Goal: Task Accomplishment & Management: Manage account settings

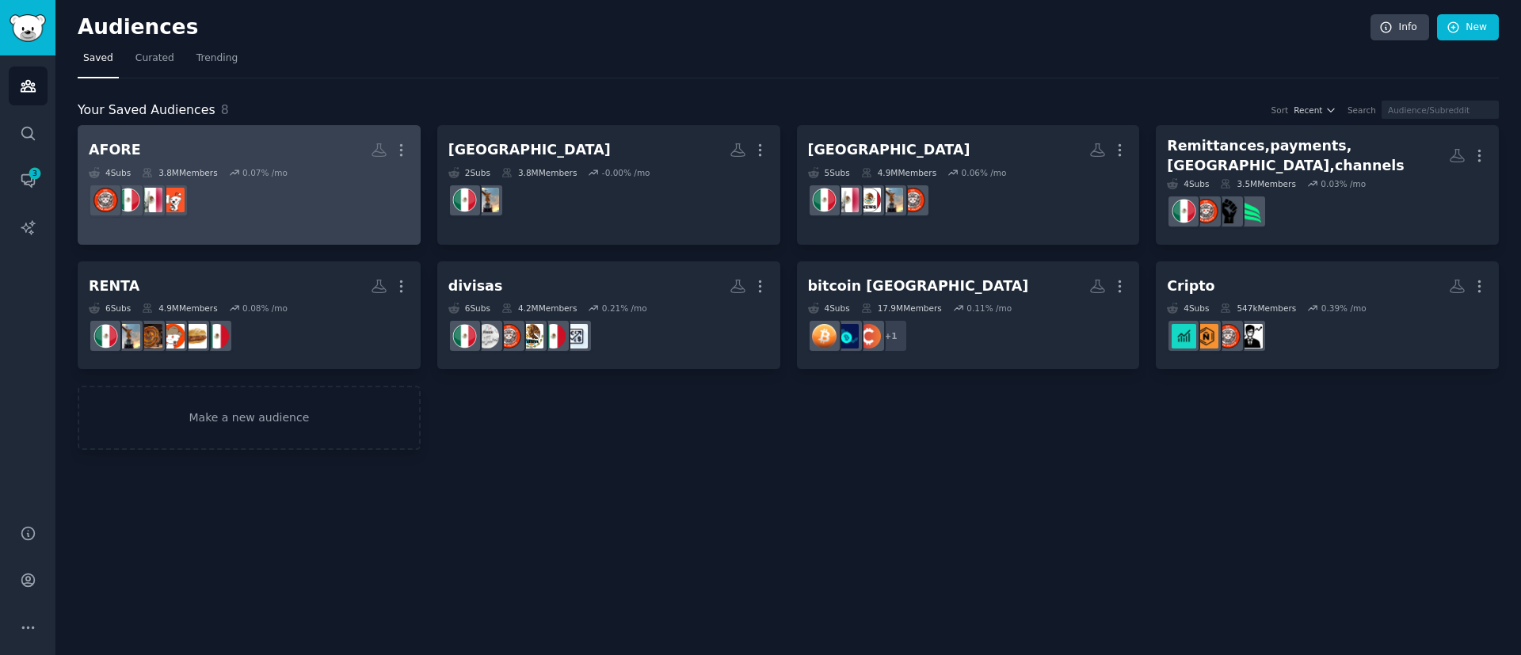
click at [272, 154] on h2 "AFORE More" at bounding box center [249, 150] width 321 height 28
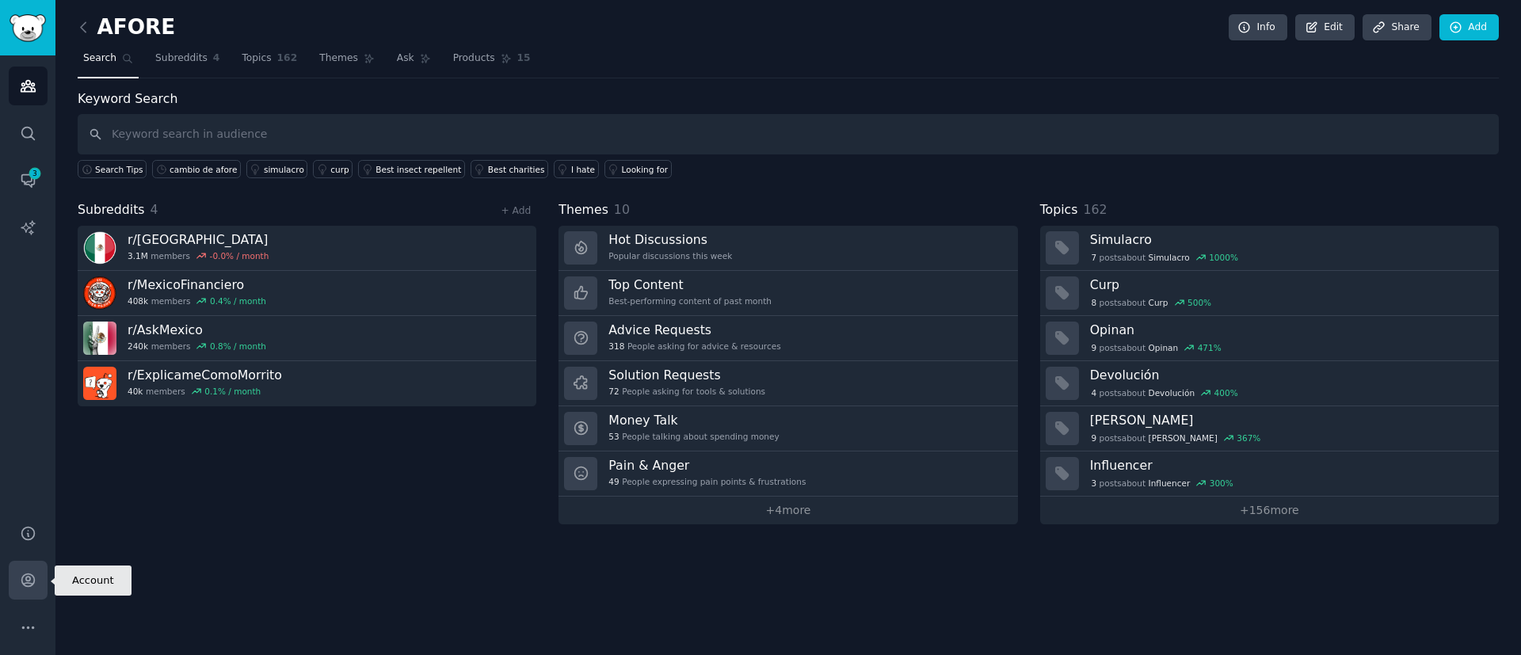
click at [26, 583] on icon "Sidebar" at bounding box center [27, 580] width 13 height 13
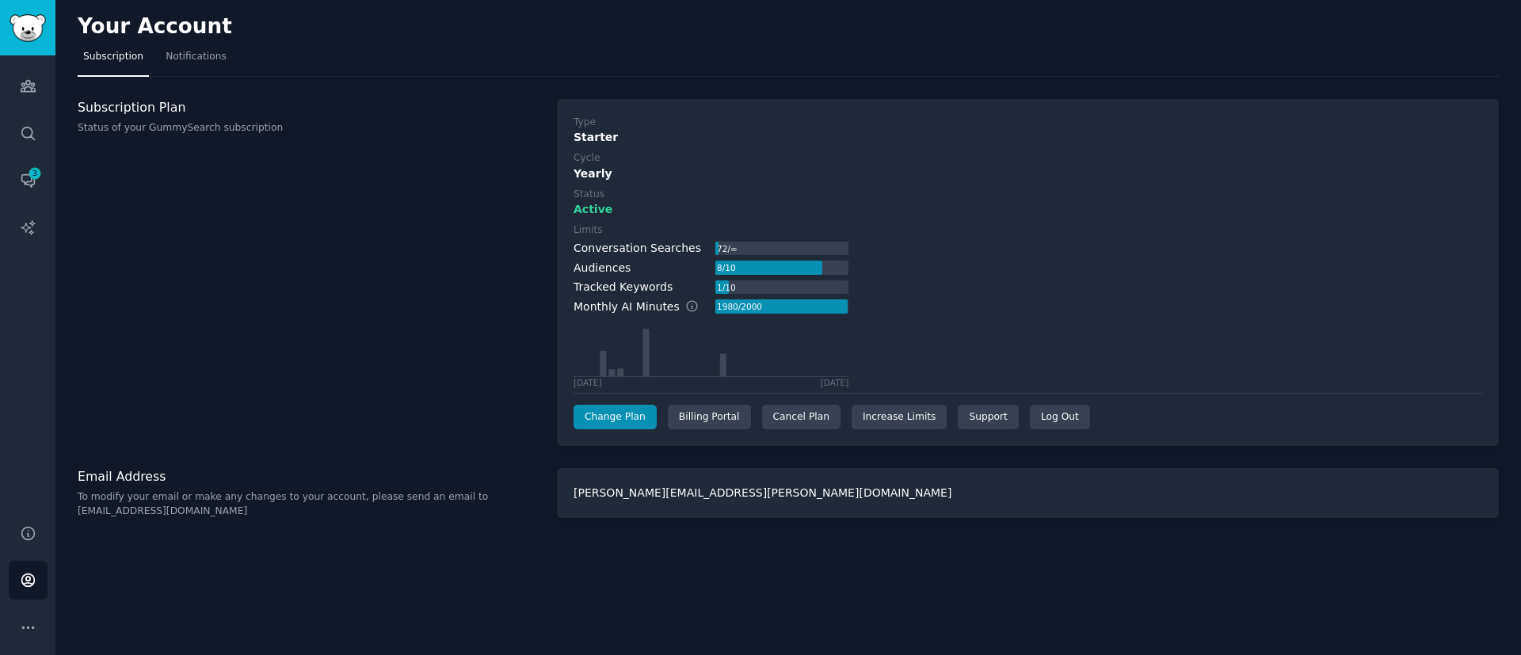
click at [468, 178] on div "Subscription Plan Status of your GummySearch subscription" at bounding box center [309, 273] width 463 height 348
drag, startPoint x: 577, startPoint y: 127, endPoint x: 632, endPoint y: 164, distance: 66.1
click at [632, 164] on div "Type Starter Cycle Yearly Status Active Limits Conversation Searches 72 / ∞ Aud…" at bounding box center [1027, 273] width 908 height 314
click at [628, 135] on div "Starter" at bounding box center [1027, 137] width 908 height 17
drag, startPoint x: 567, startPoint y: 109, endPoint x: 674, endPoint y: 210, distance: 146.8
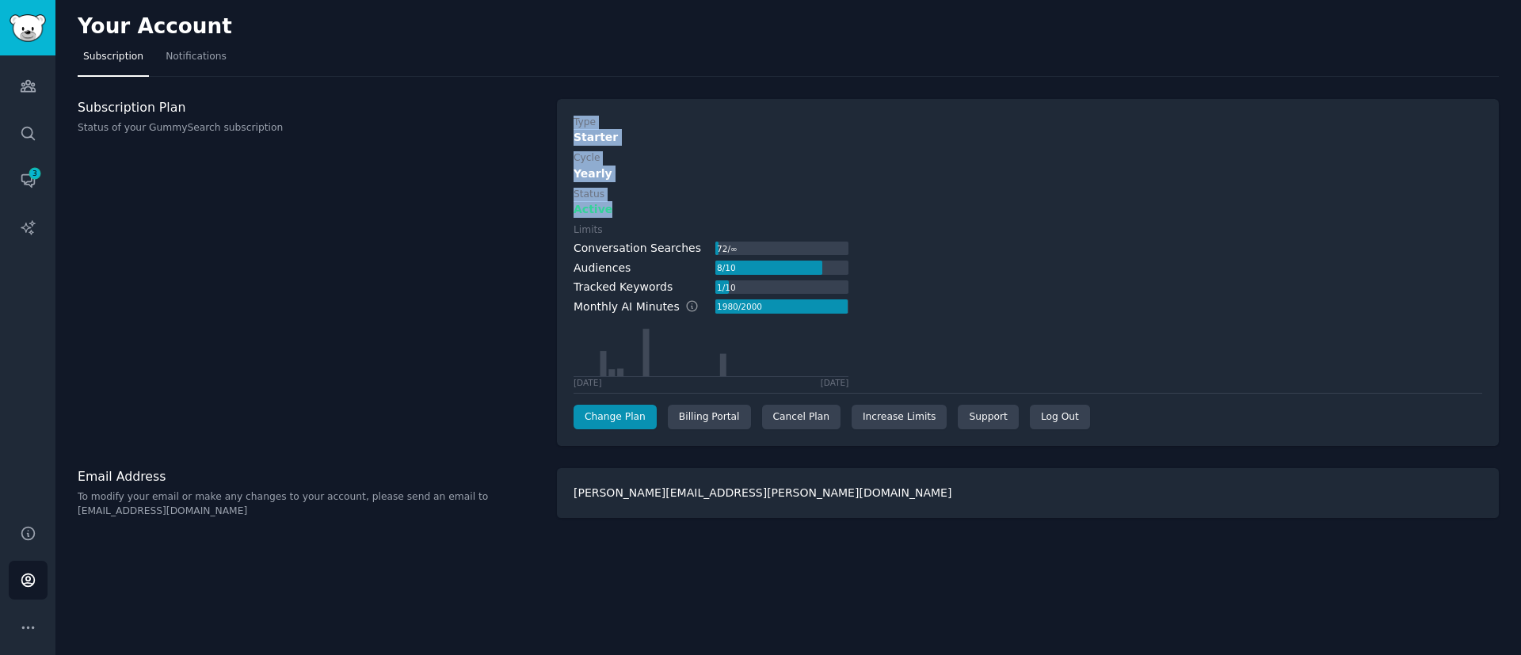
click at [674, 210] on div "Type Starter Cycle Yearly Status Active Limits Conversation Searches 72 / ∞ Aud…" at bounding box center [1028, 273] width 942 height 348
click at [677, 147] on div "Type Starter Cycle Yearly Status Active Limits Conversation Searches 72 / ∞ Aud…" at bounding box center [1027, 273] width 908 height 314
click at [1022, 78] on div "Your Account Subscription Notifications Subscription Plan Status of your GummyS…" at bounding box center [787, 327] width 1465 height 655
